Goal: Task Accomplishment & Management: Manage account settings

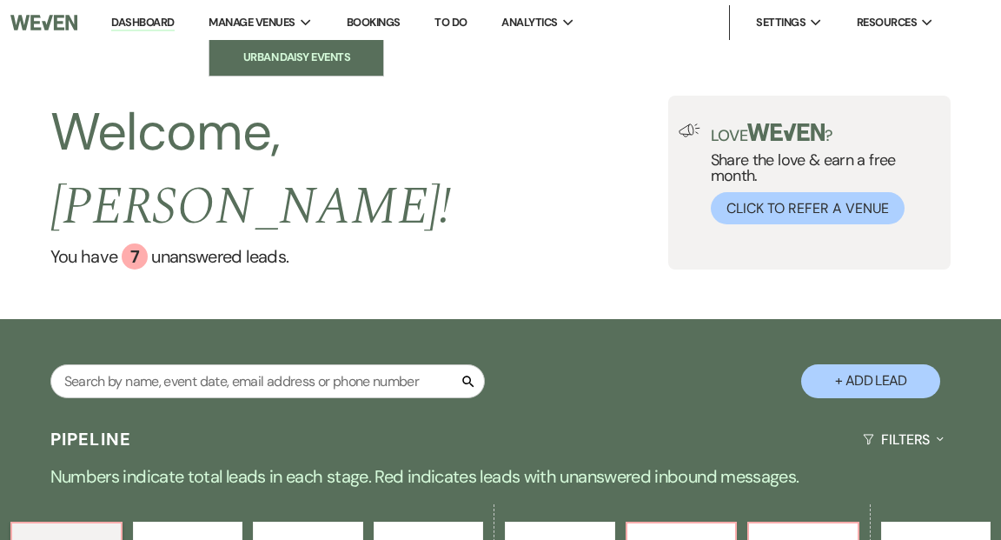
click at [275, 51] on li "Urban Daisy Events" at bounding box center [296, 57] width 156 height 17
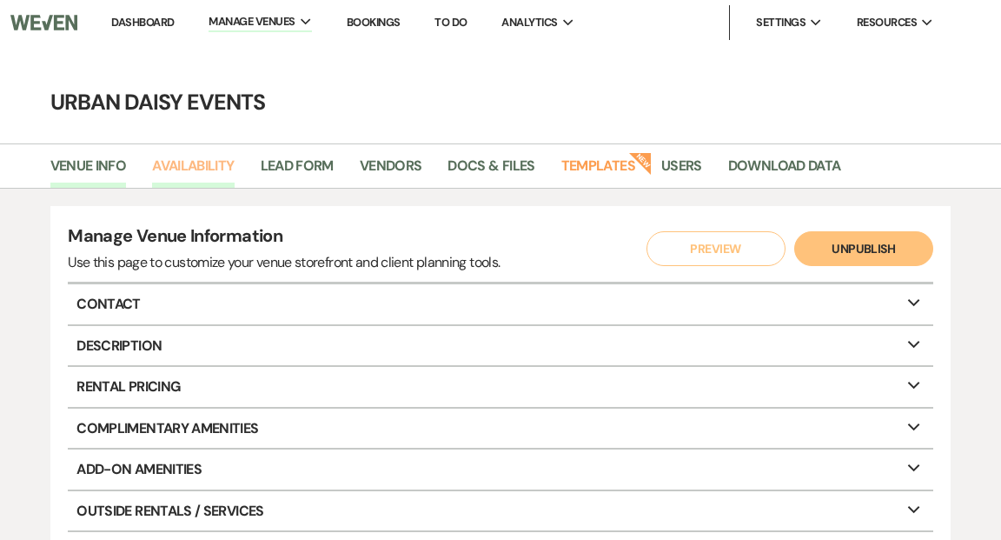
click at [211, 163] on link "Availability" at bounding box center [193, 171] width 82 height 33
select select "2"
select select "2026"
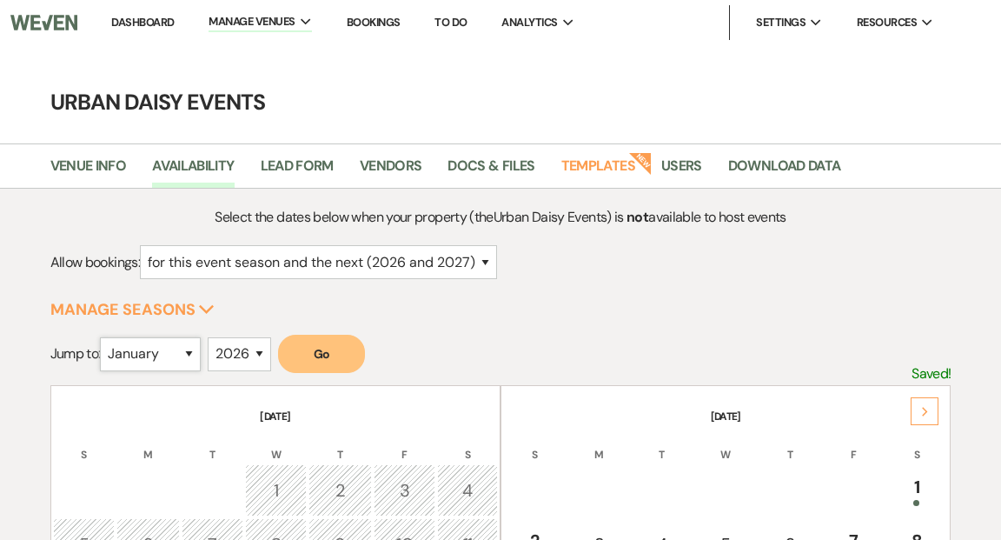
click at [195, 354] on select "January February March April May June July August September October November De…" at bounding box center [150, 354] width 101 height 34
select select "11"
click at [104, 337] on select "January February March April May June July August September October November De…" at bounding box center [150, 354] width 101 height 34
click at [264, 349] on select "2025 2026 2027 2028 2029" at bounding box center [239, 354] width 63 height 34
select select "2025"
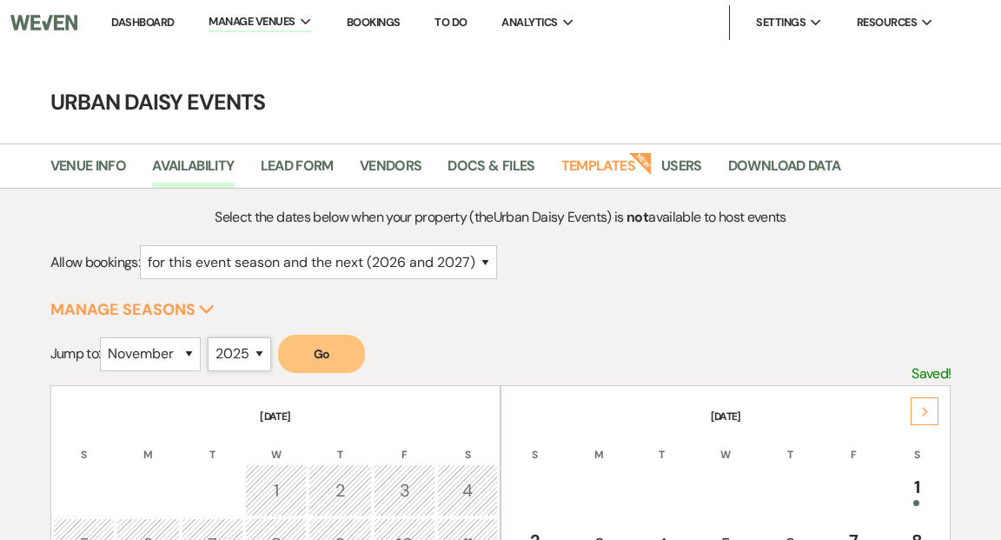
click at [212, 337] on select "2025 2026 2027 2028 2029" at bounding box center [239, 354] width 63 height 34
click at [316, 369] on button "Go" at bounding box center [321, 354] width 87 height 38
click at [141, 22] on link "Dashboard" at bounding box center [142, 22] width 63 height 15
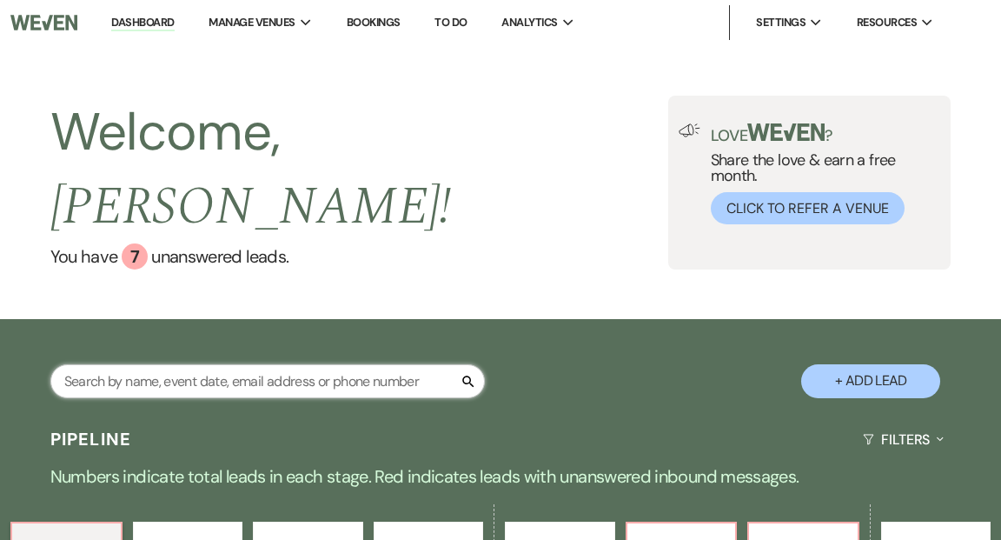
click at [157, 364] on input "text" at bounding box center [267, 381] width 435 height 34
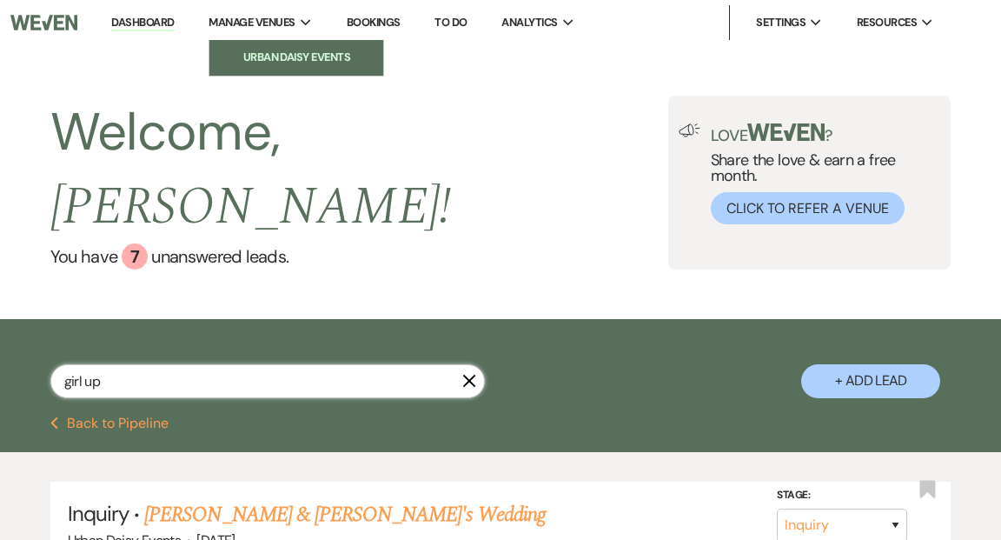
type input "girl up"
click at [296, 51] on li "Urban Daisy Events" at bounding box center [296, 57] width 156 height 17
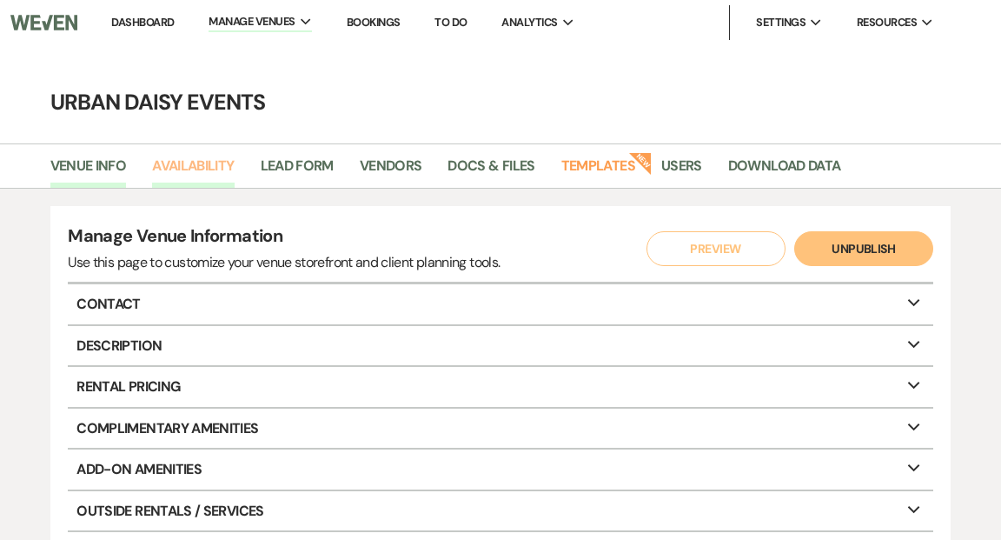
click at [204, 164] on link "Availability" at bounding box center [193, 171] width 82 height 33
select select "2"
select select "2026"
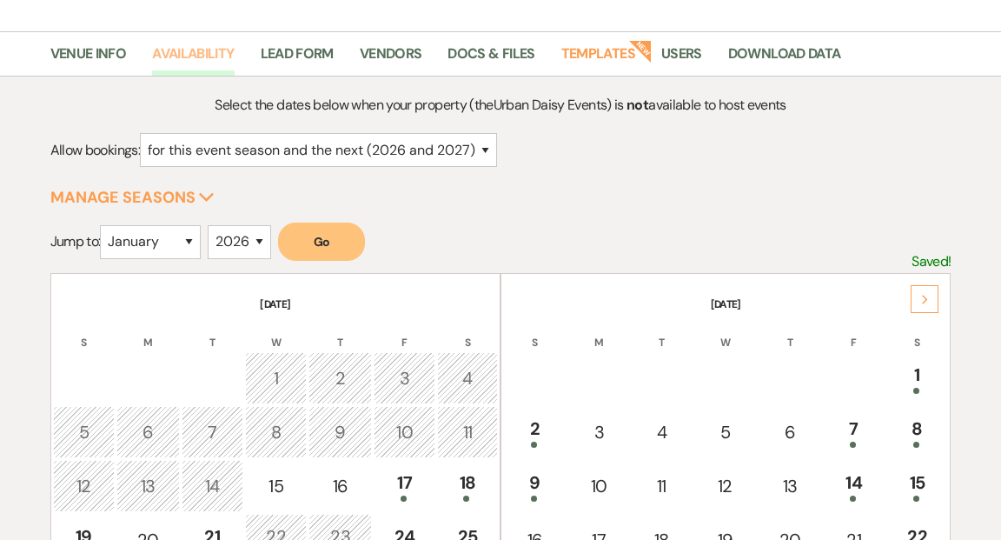
scroll to position [110, 0]
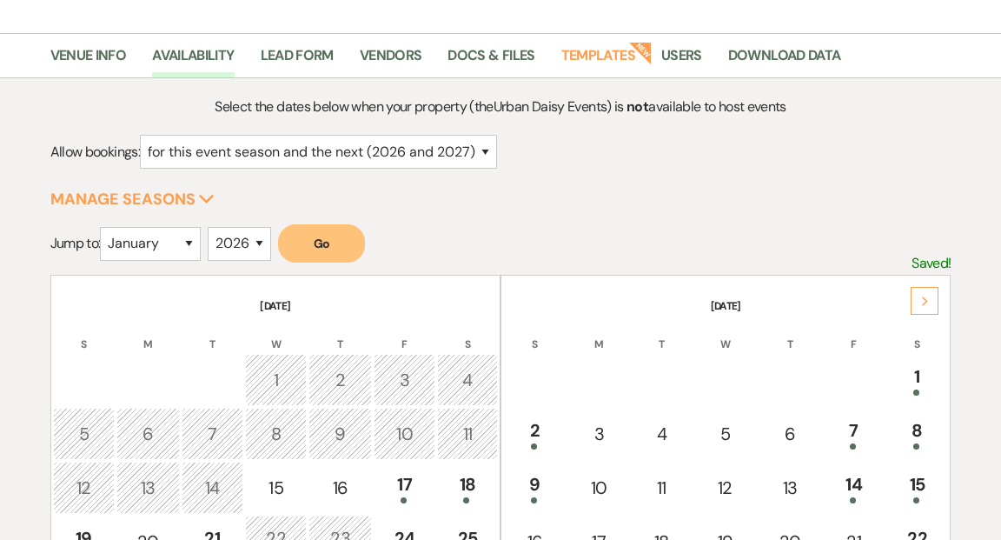
click at [920, 298] on div "Next" at bounding box center [925, 301] width 28 height 28
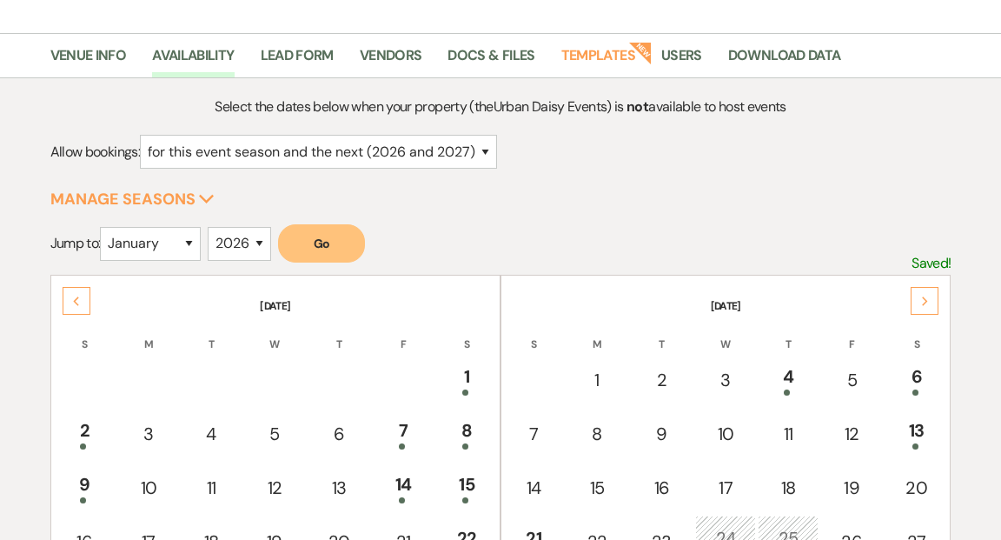
click at [920, 298] on div "Next" at bounding box center [925, 301] width 28 height 28
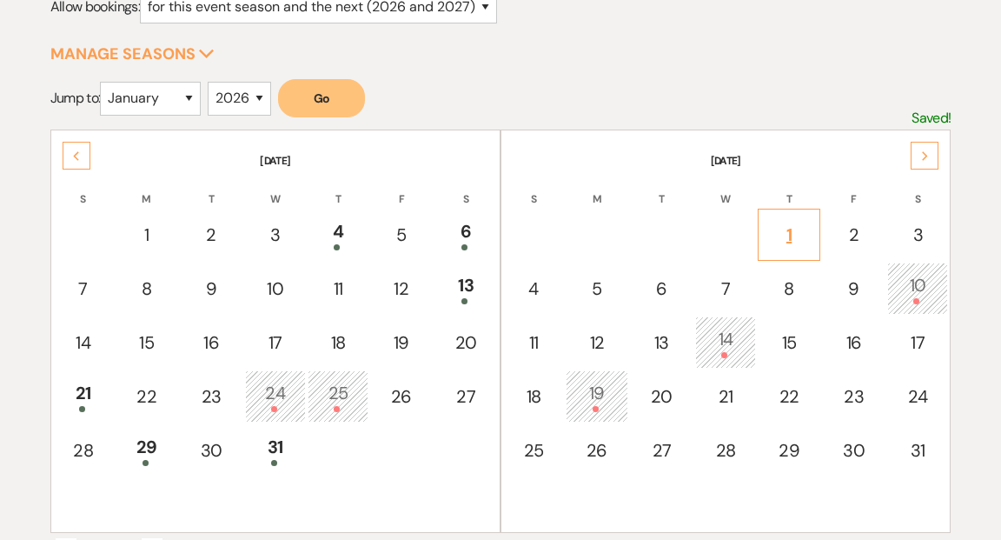
scroll to position [297, 0]
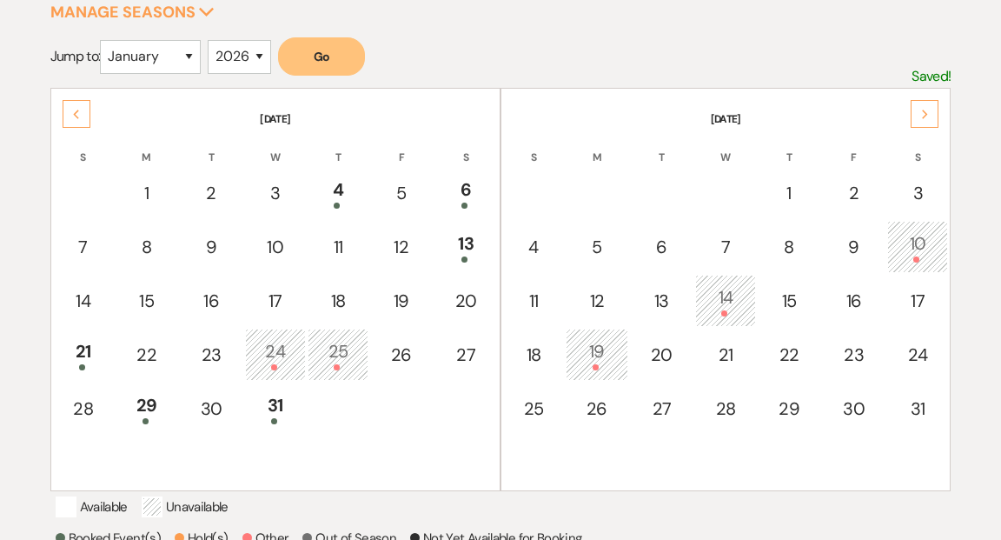
click at [724, 294] on div "14" at bounding box center [726, 300] width 42 height 32
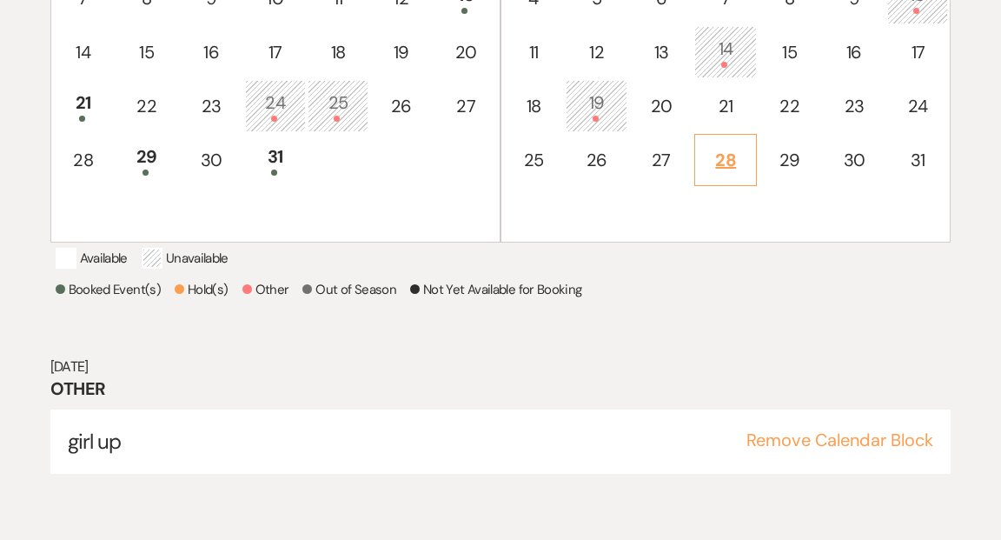
scroll to position [487, 0]
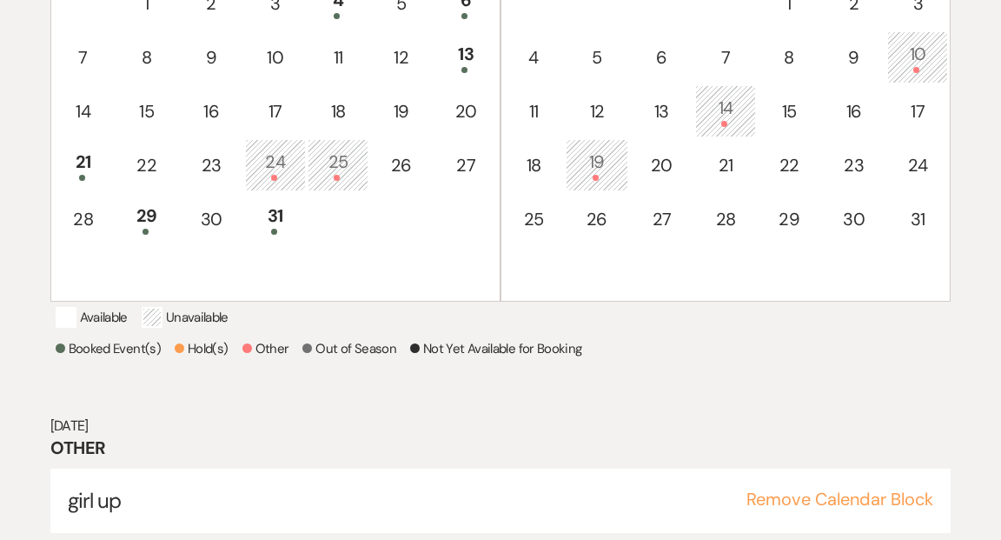
click at [727, 107] on div "14" at bounding box center [726, 111] width 42 height 32
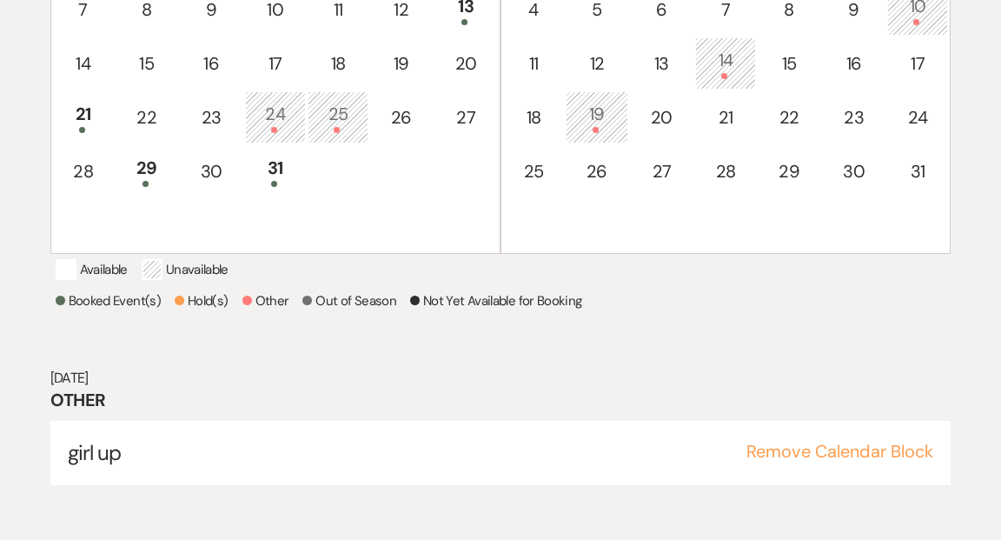
scroll to position [539, 0]
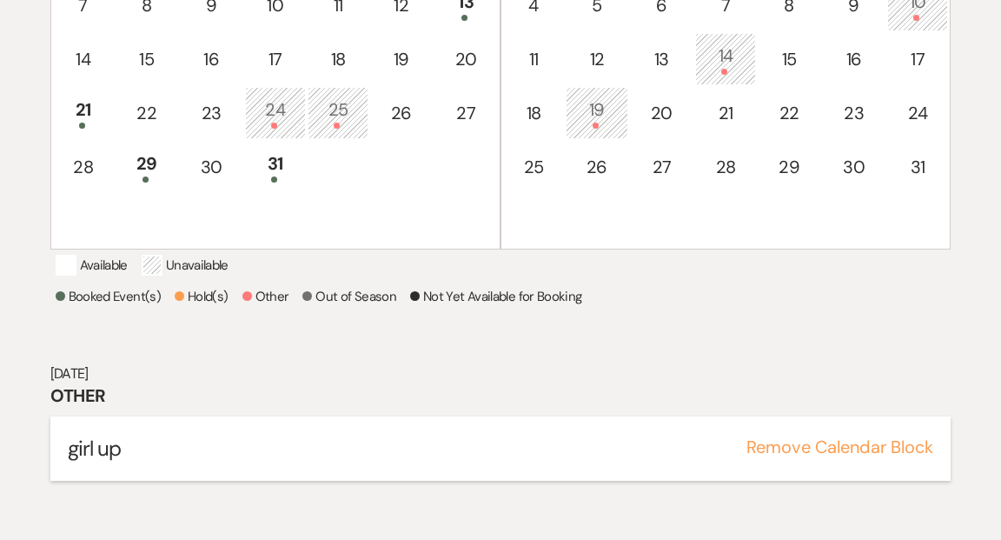
click at [100, 462] on span "girl up" at bounding box center [94, 448] width 53 height 27
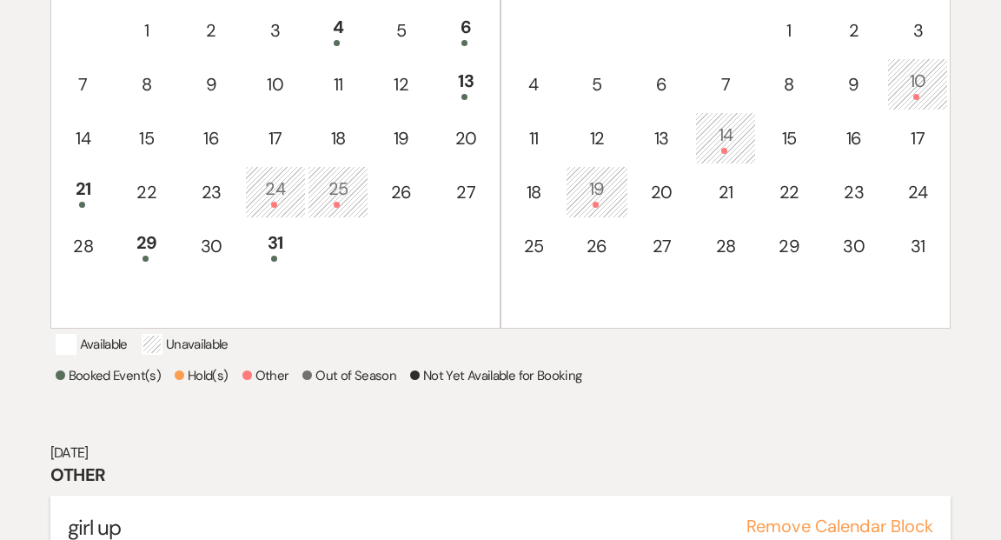
scroll to position [466, 0]
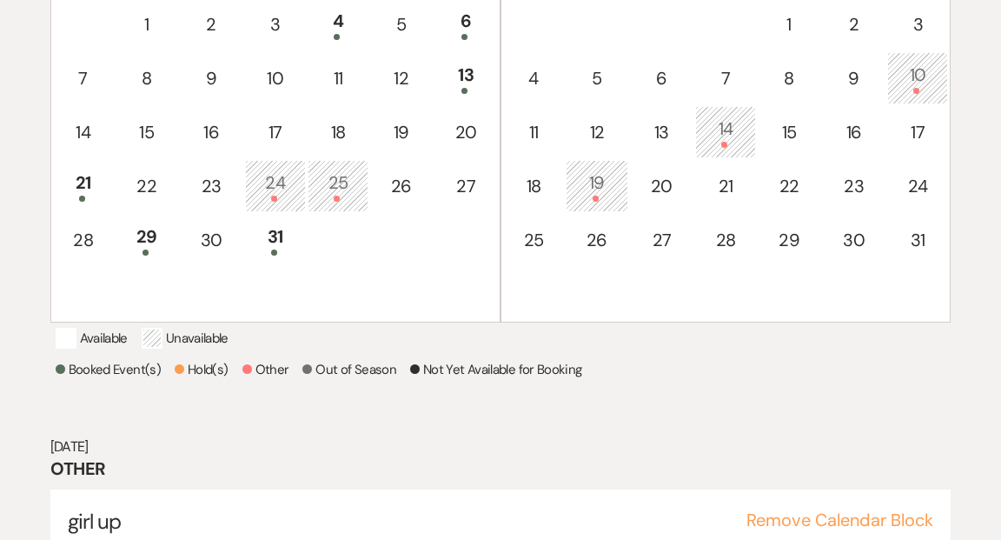
click at [595, 182] on div "19" at bounding box center [596, 185] width 43 height 32
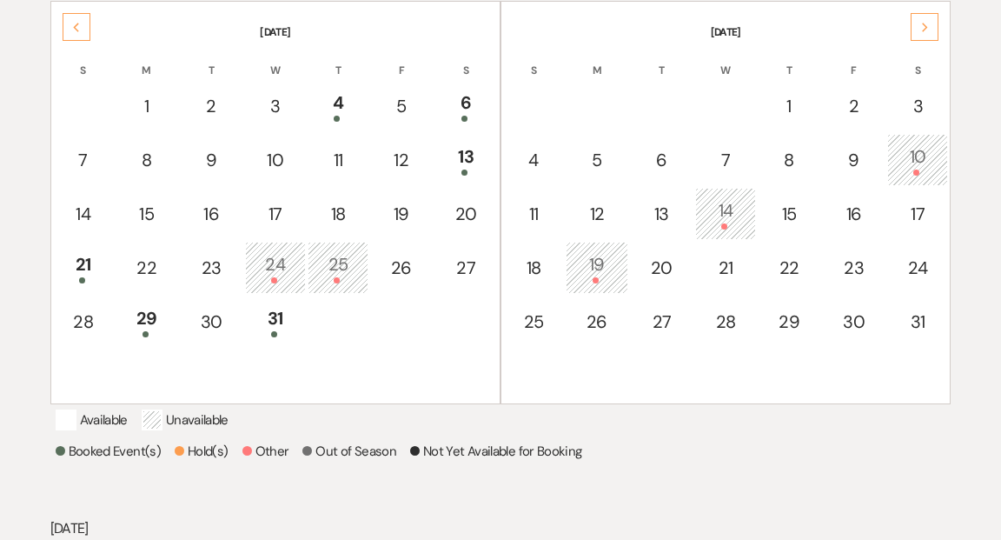
scroll to position [382, 0]
click at [917, 156] on div "10" at bounding box center [918, 161] width 42 height 32
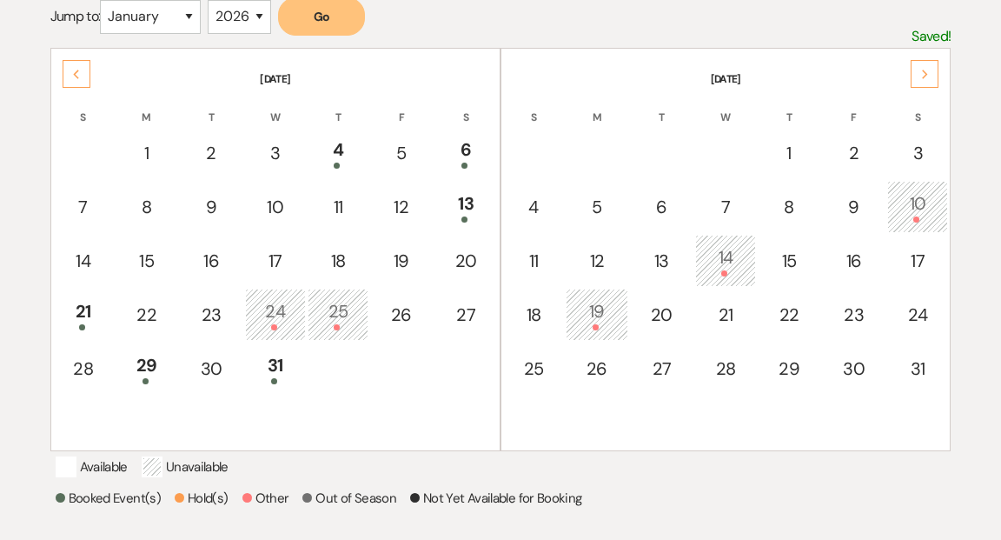
scroll to position [316, 0]
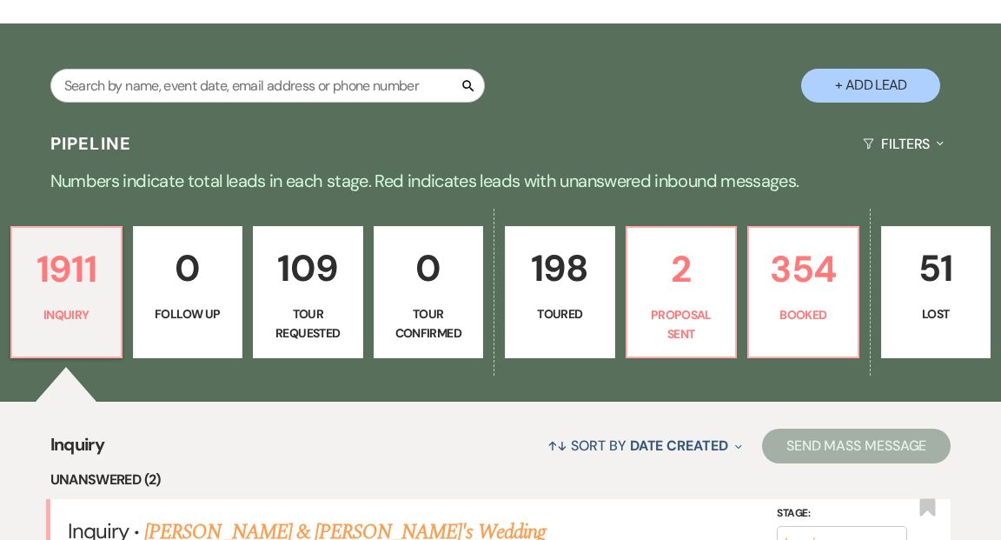
scroll to position [305, 0]
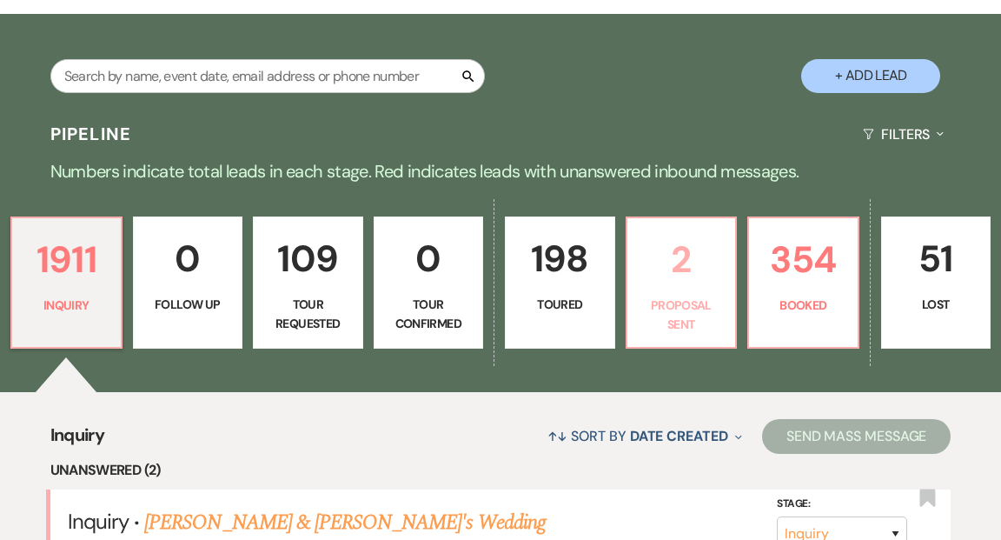
click at [655, 245] on p "2" at bounding box center [682, 259] width 88 height 58
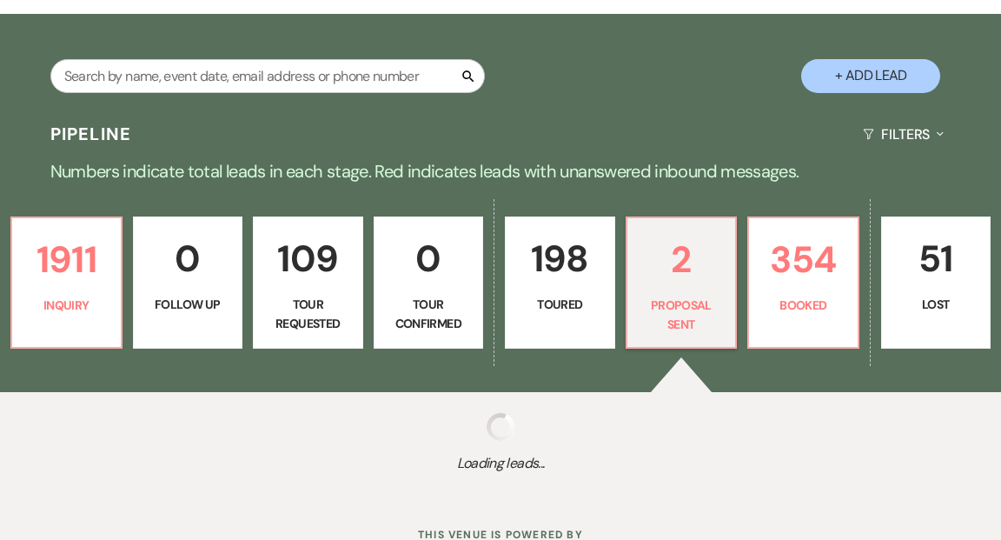
select select "6"
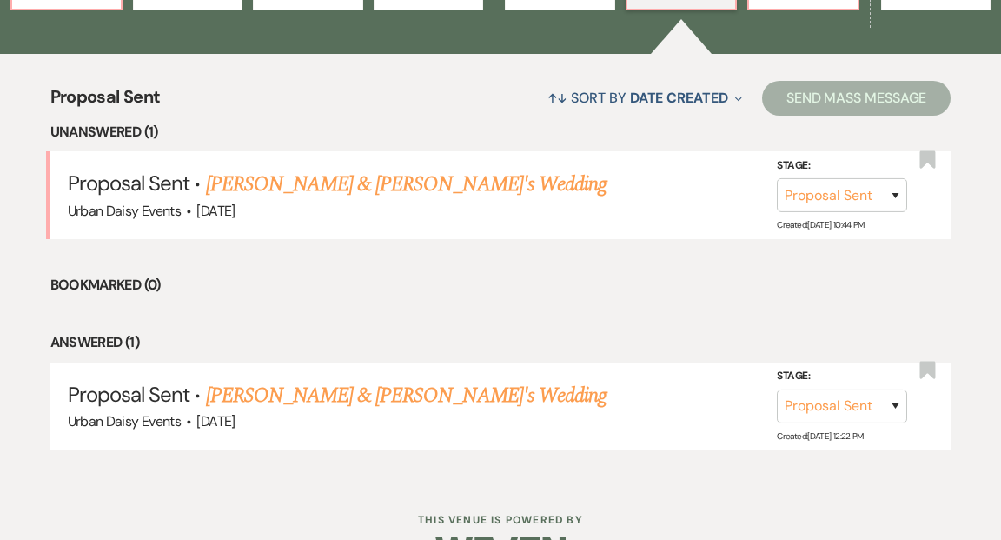
scroll to position [651, 0]
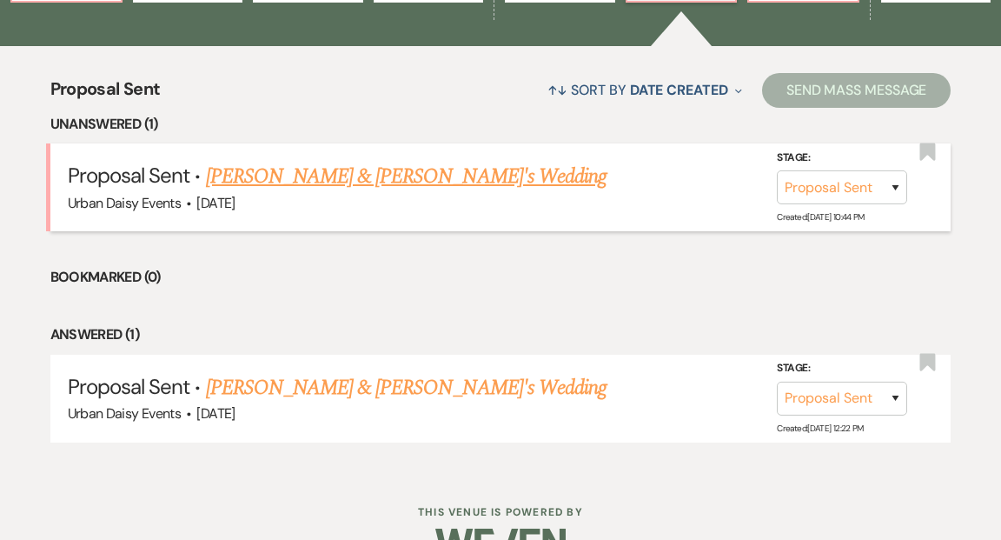
click at [345, 161] on link "Clare Schwab & Fiance's Wedding" at bounding box center [407, 176] width 402 height 31
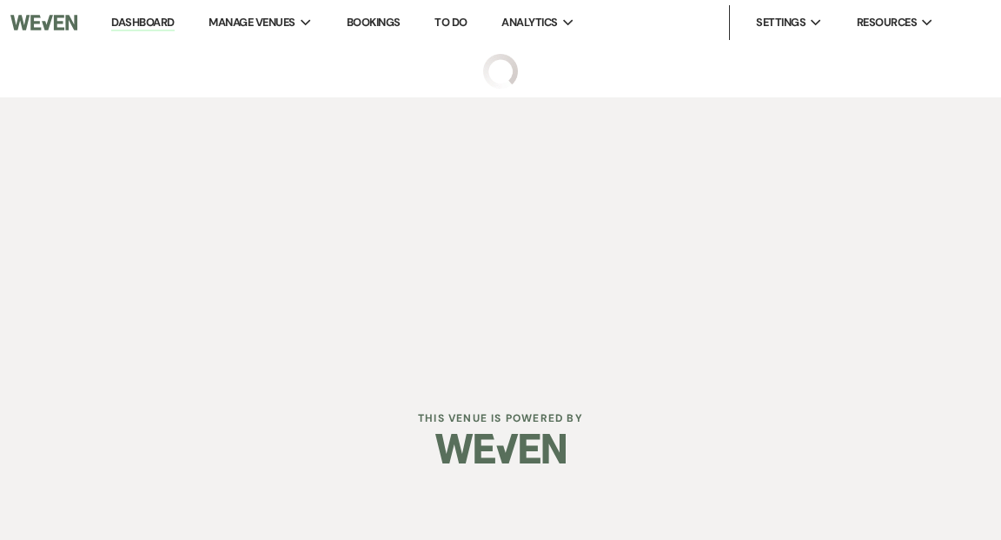
select select "6"
select select "5"
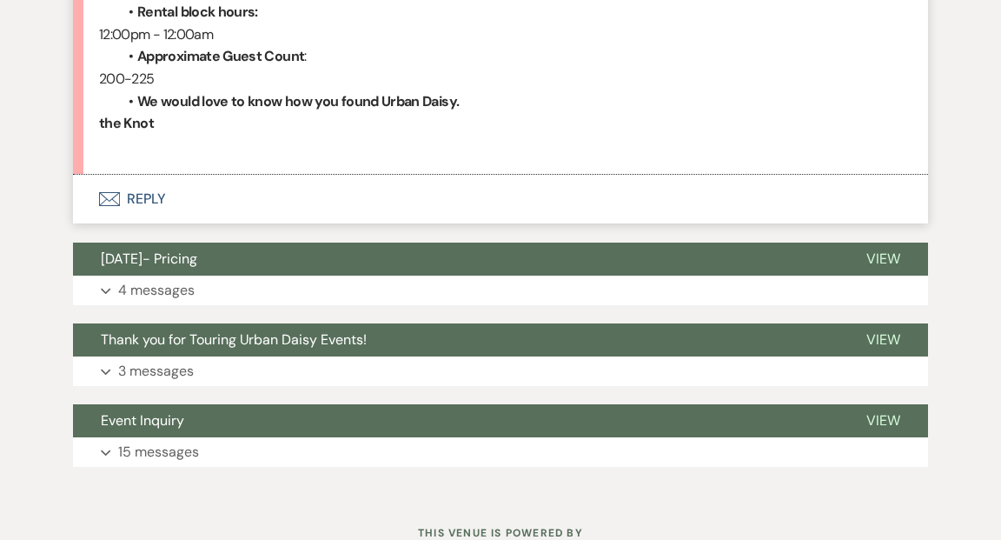
scroll to position [1849, 0]
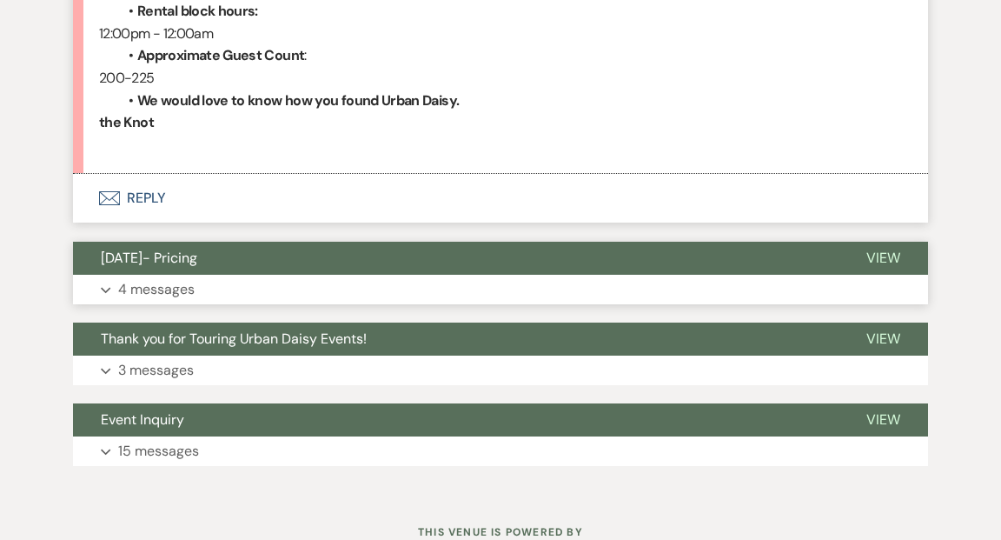
click at [882, 267] on span "View" at bounding box center [884, 258] width 34 height 18
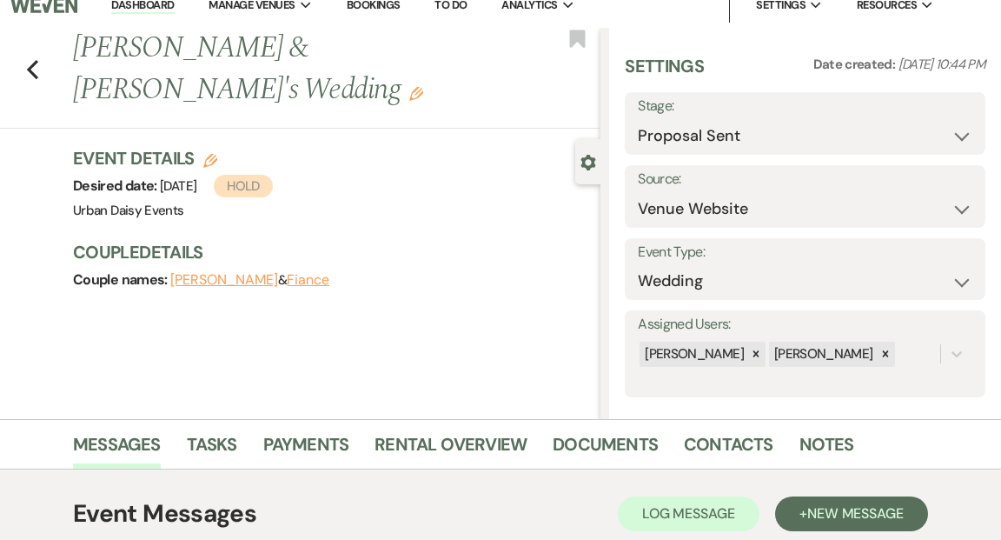
scroll to position [0, 0]
